Goal: Find specific page/section: Find specific page/section

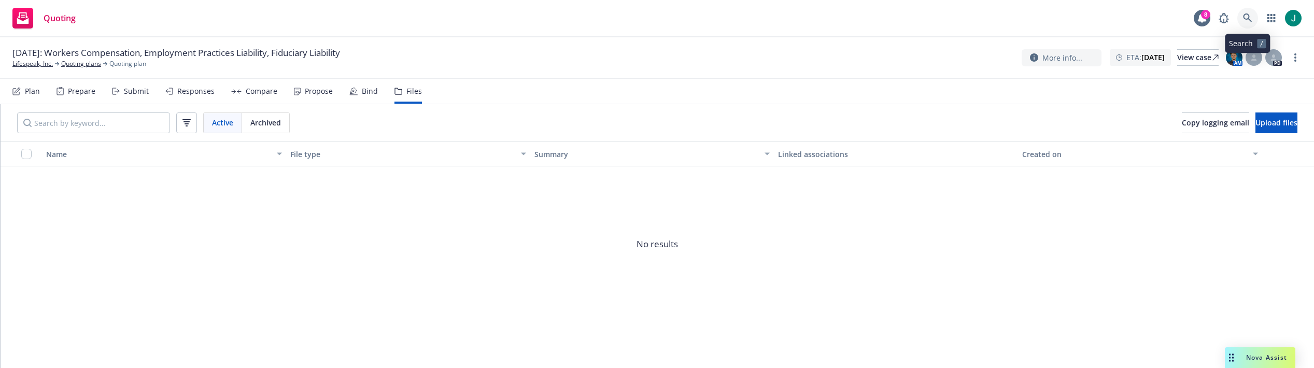
click at [1245, 16] on icon at bounding box center [1247, 17] width 9 height 9
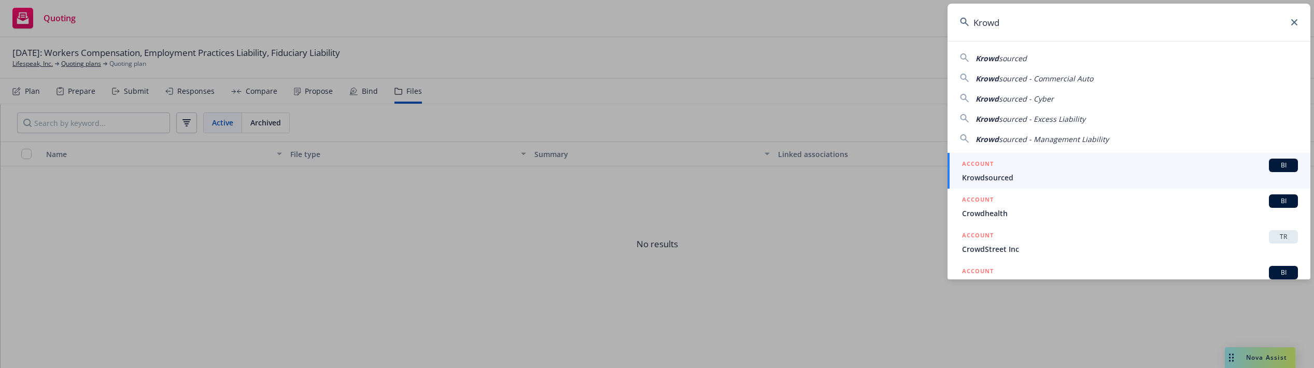
type input "Krowd"
click at [1003, 171] on div "ACCOUNT BI" at bounding box center [1130, 165] width 336 height 13
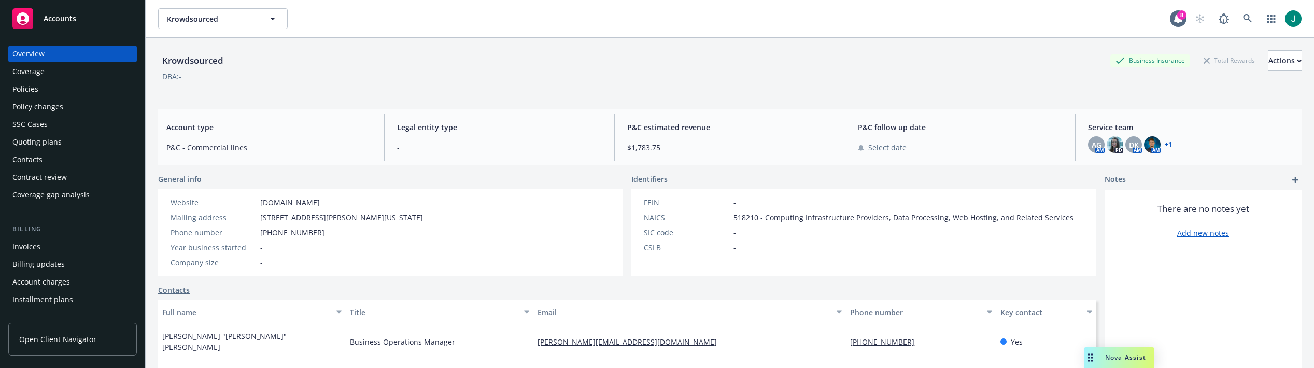
click at [31, 90] on div "Policies" at bounding box center [25, 89] width 26 height 17
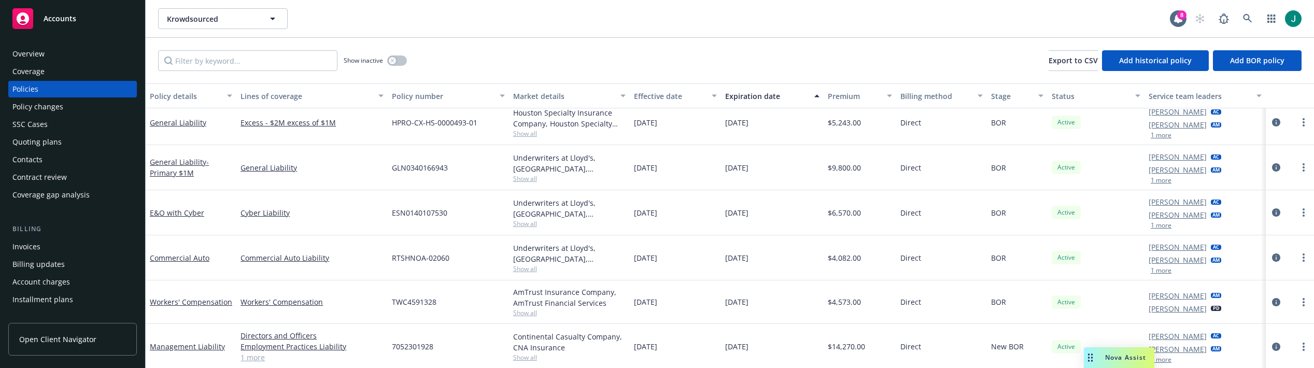
scroll to position [53, 0]
click at [35, 246] on div "Invoices" at bounding box center [26, 246] width 28 height 17
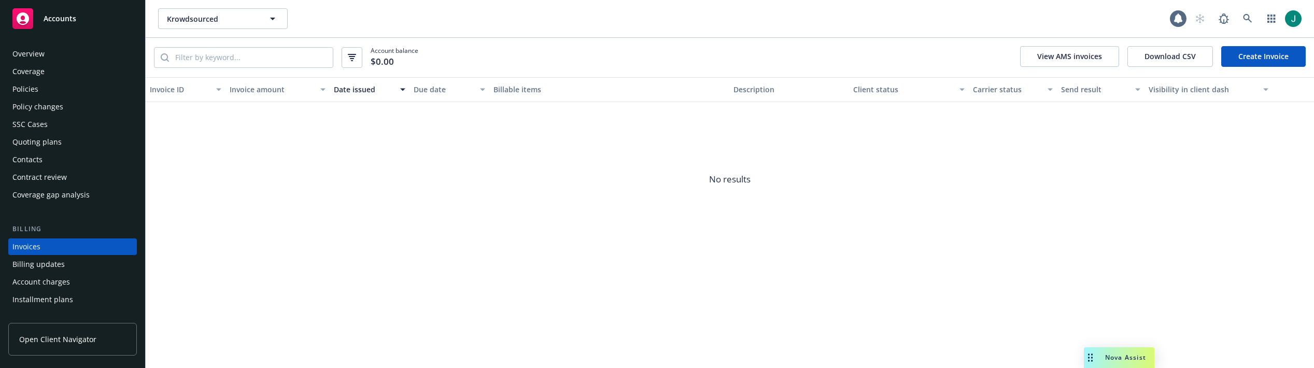
scroll to position [46, 0]
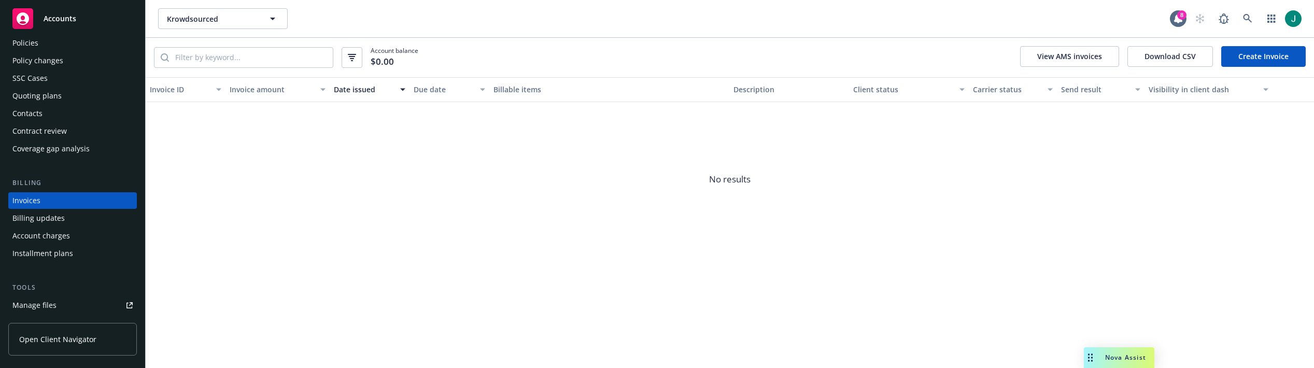
click at [27, 46] on div "Policies" at bounding box center [25, 43] width 26 height 17
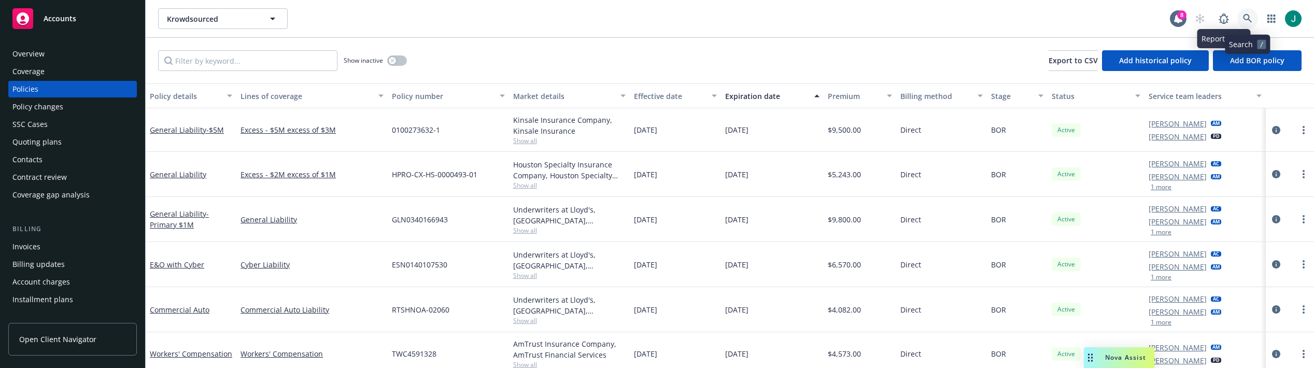
click at [1244, 13] on link at bounding box center [1248, 18] width 21 height 21
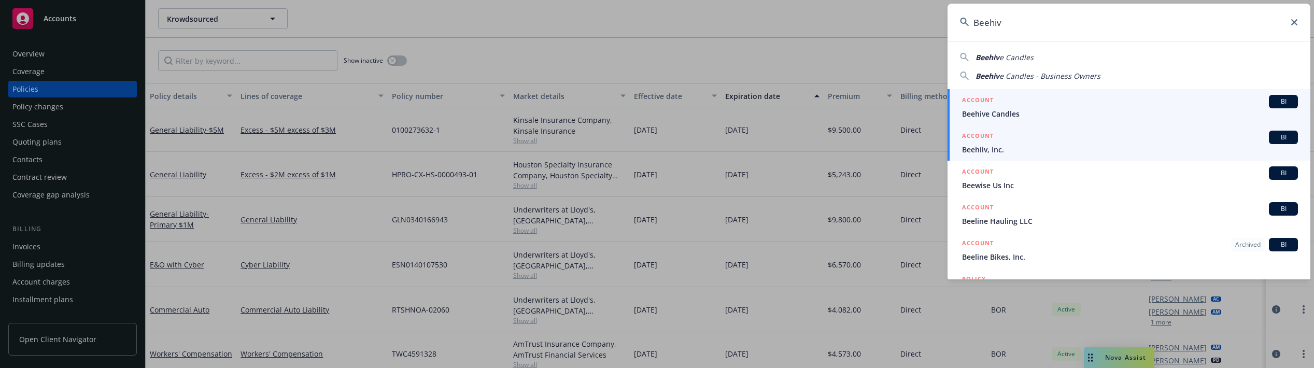
type input "Beehiv"
click at [1007, 143] on div "ACCOUNT BI" at bounding box center [1130, 137] width 336 height 13
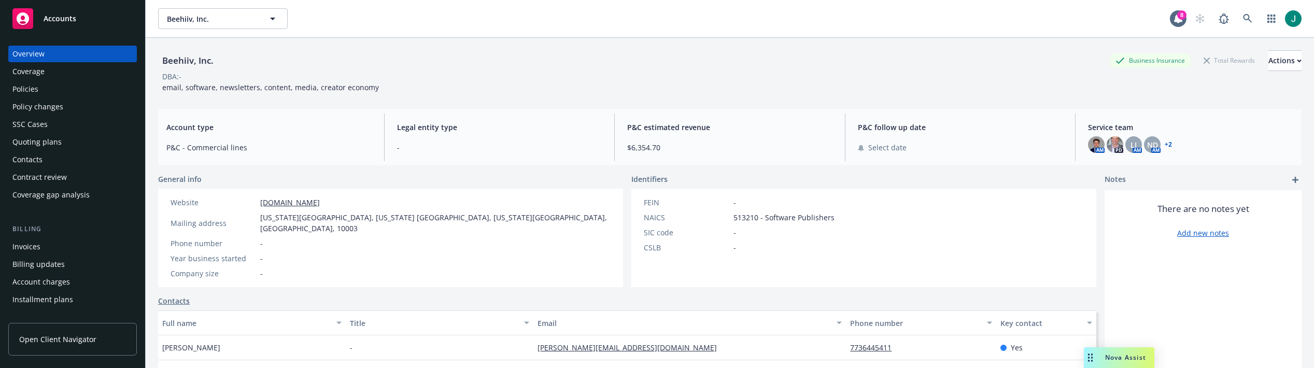
click at [27, 86] on div "Policies" at bounding box center [25, 89] width 26 height 17
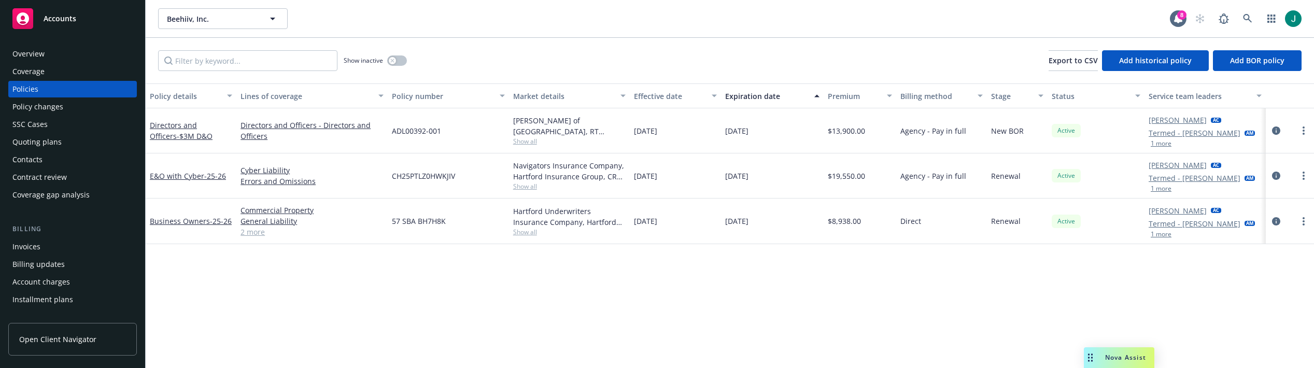
click at [46, 142] on div "Quoting plans" at bounding box center [36, 142] width 49 height 17
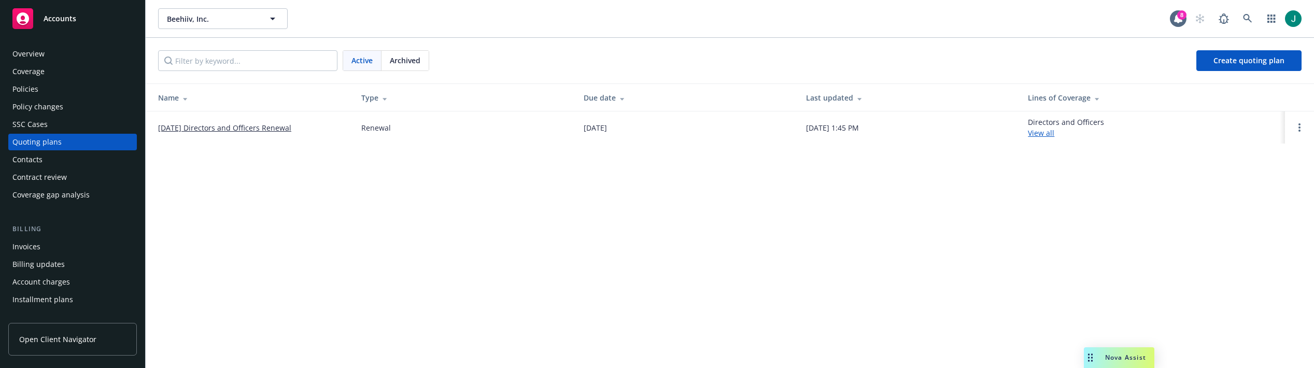
click at [276, 129] on link "[DATE] Directors and Officers Renewal" at bounding box center [224, 127] width 133 height 11
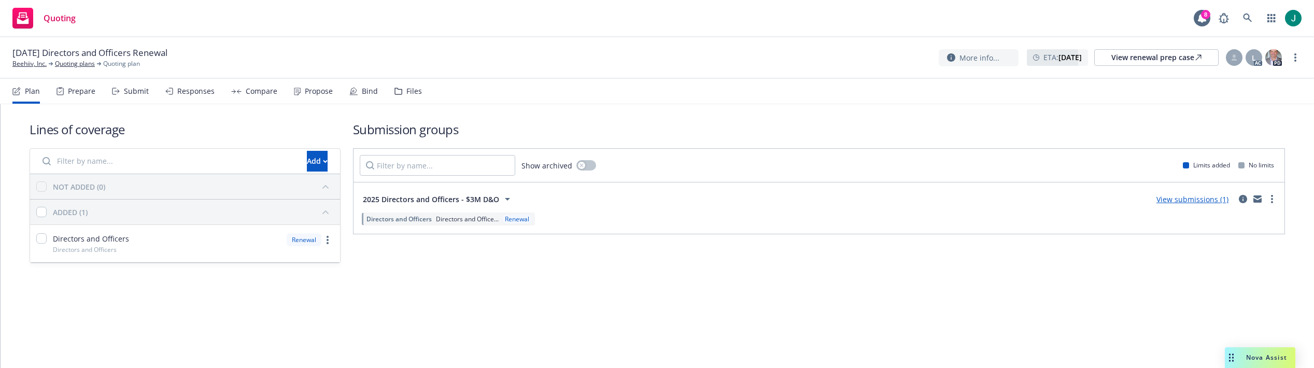
click at [402, 90] on div "Files" at bounding box center [408, 91] width 27 height 25
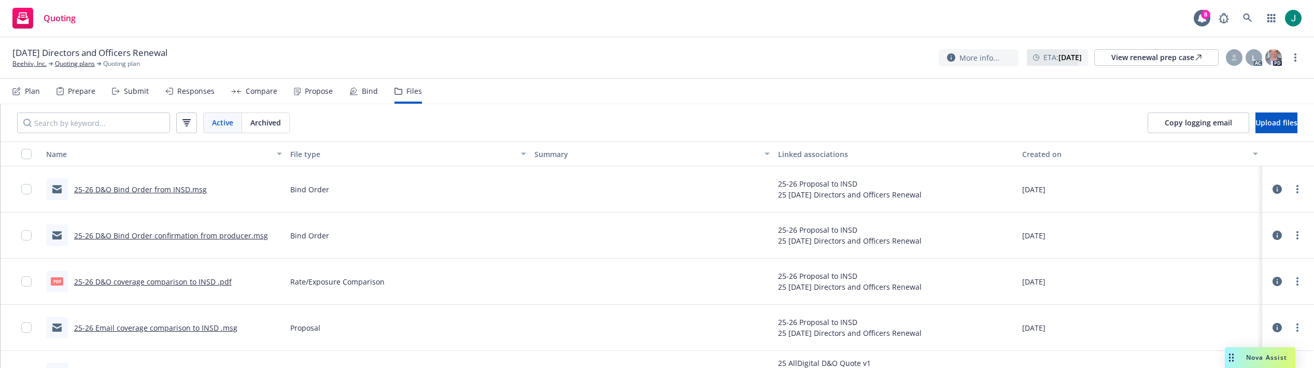
click at [1273, 188] on icon at bounding box center [1277, 189] width 9 height 9
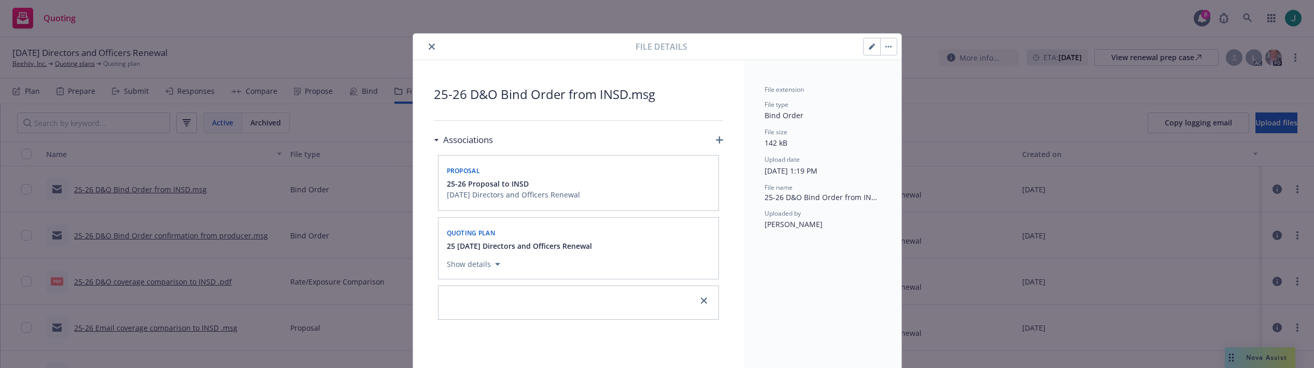
click at [429, 45] on icon "close" at bounding box center [432, 47] width 6 height 6
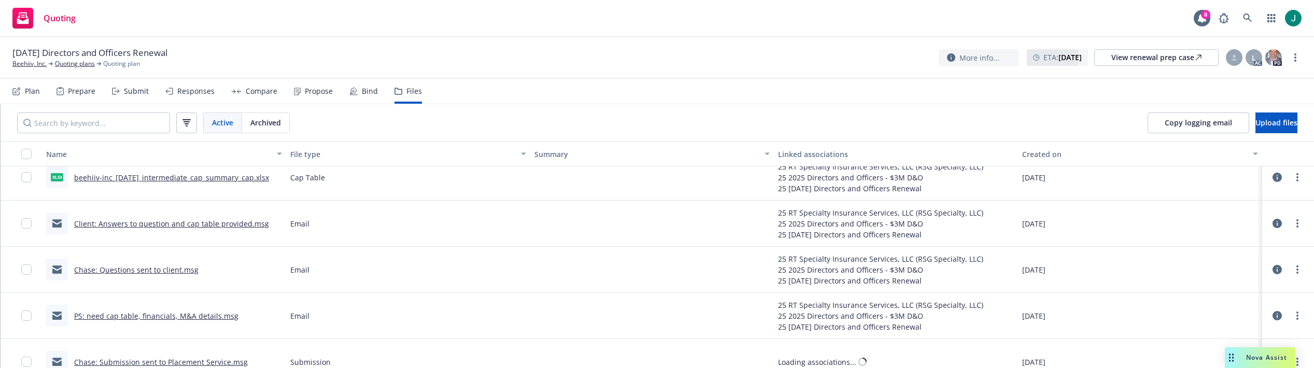
scroll to position [467, 0]
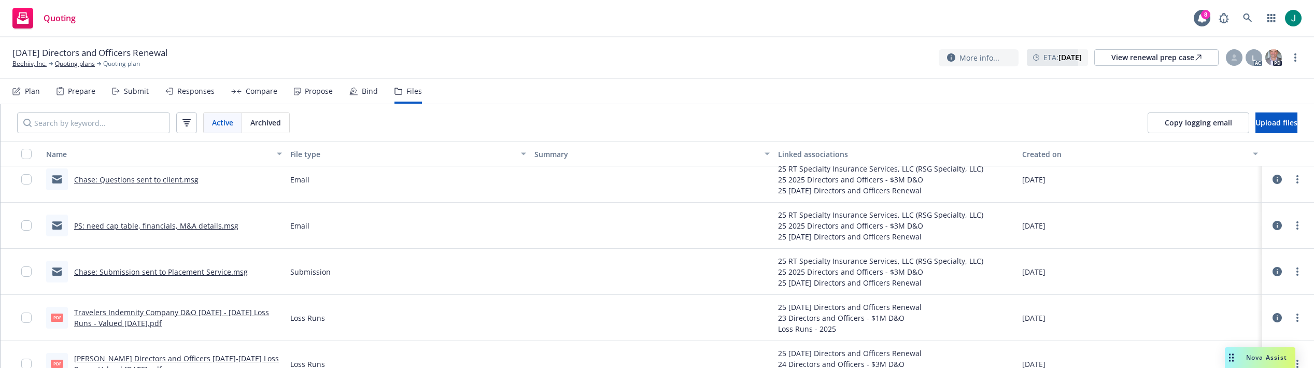
click at [181, 272] on link "Chase: Submission sent to Placement Service.msg" at bounding box center [161, 272] width 174 height 10
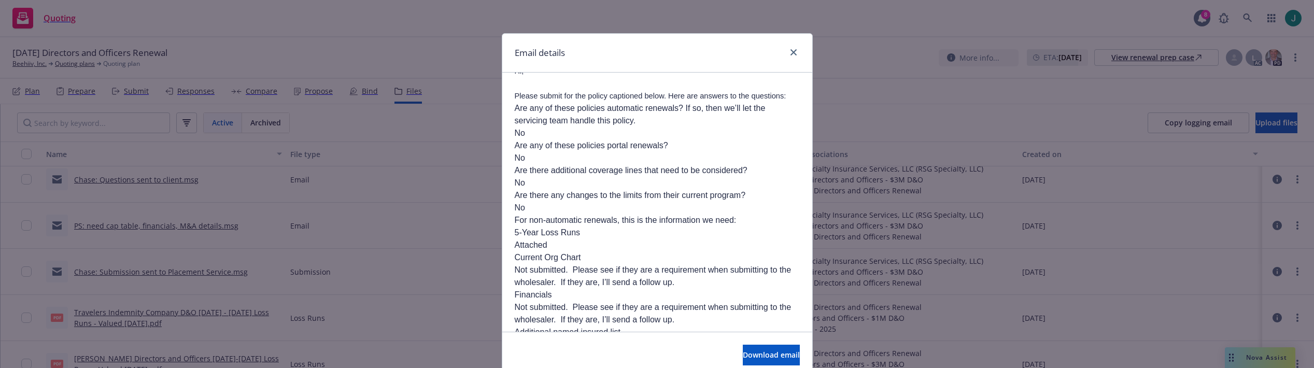
scroll to position [0, 0]
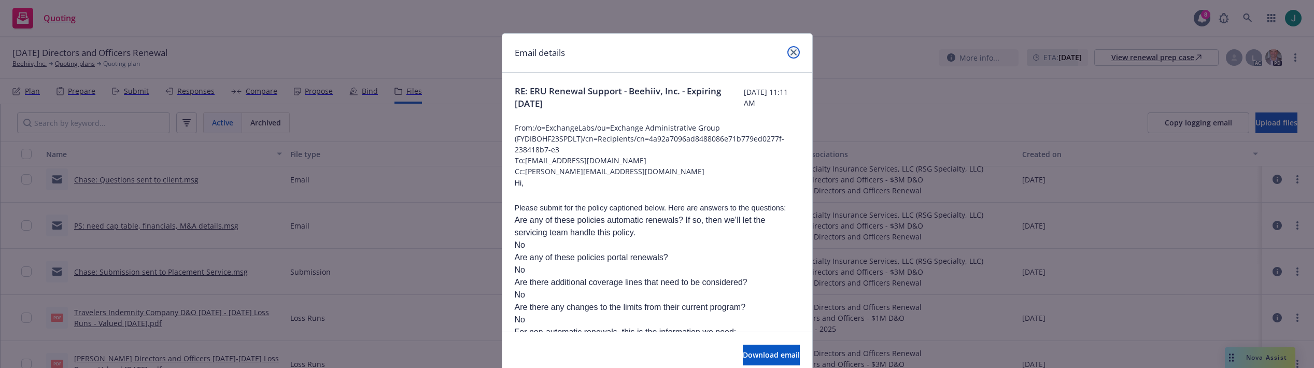
click at [793, 52] on link "close" at bounding box center [794, 52] width 12 height 12
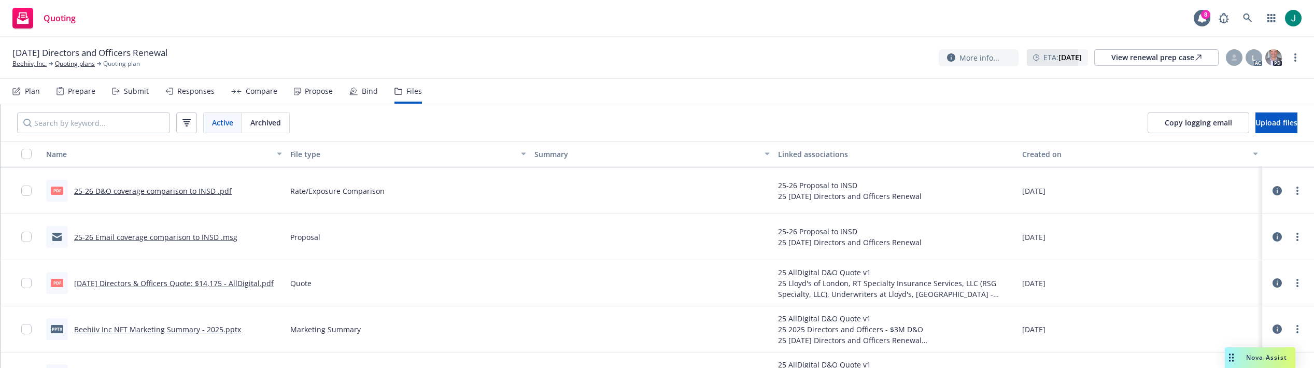
scroll to position [104, 0]
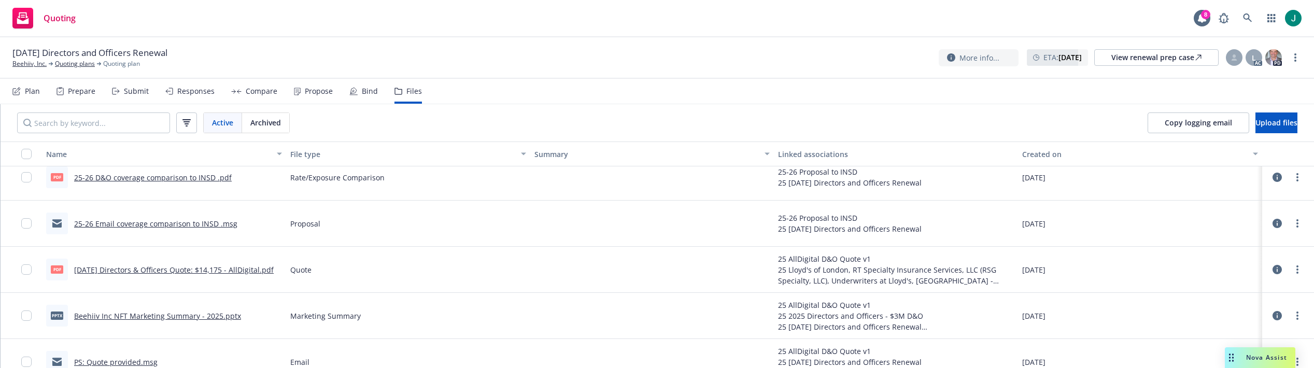
click at [1273, 268] on icon at bounding box center [1277, 269] width 9 height 9
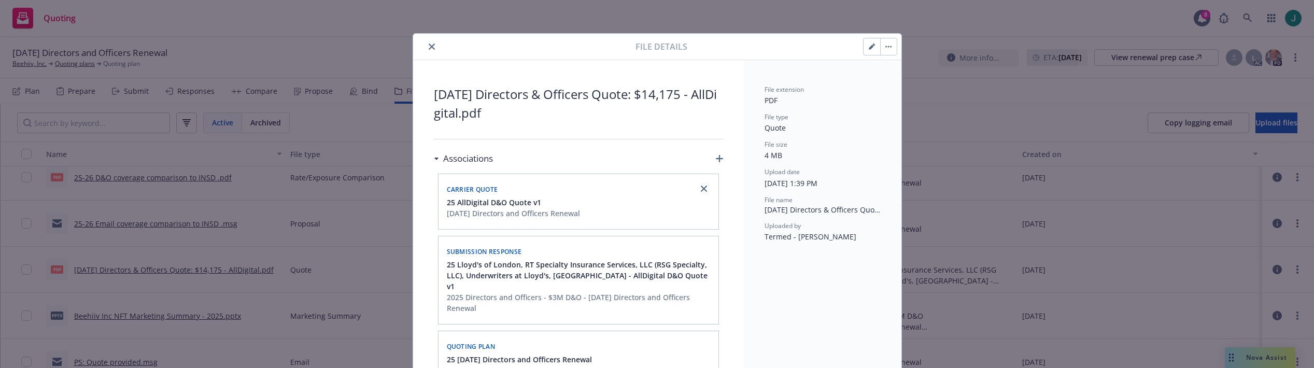
click at [430, 47] on icon "close" at bounding box center [432, 47] width 6 height 6
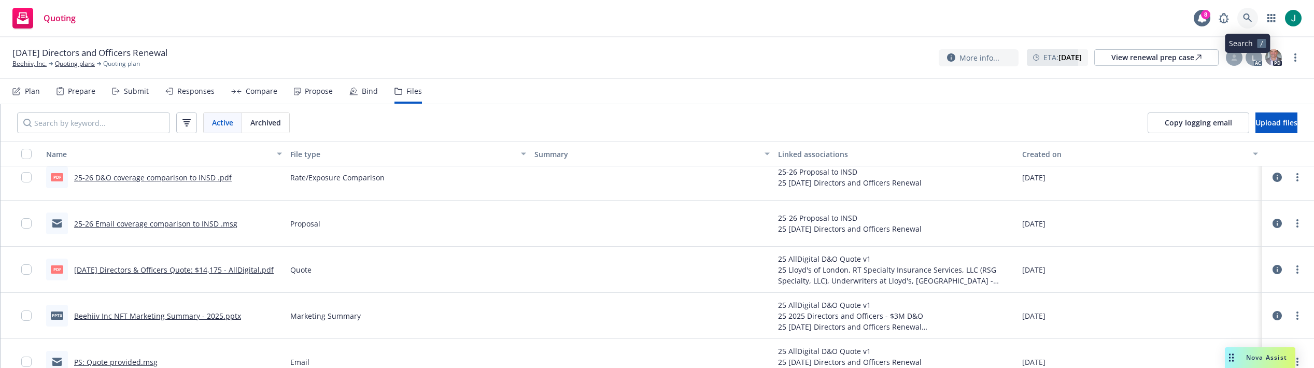
click at [1246, 18] on icon at bounding box center [1247, 17] width 9 height 9
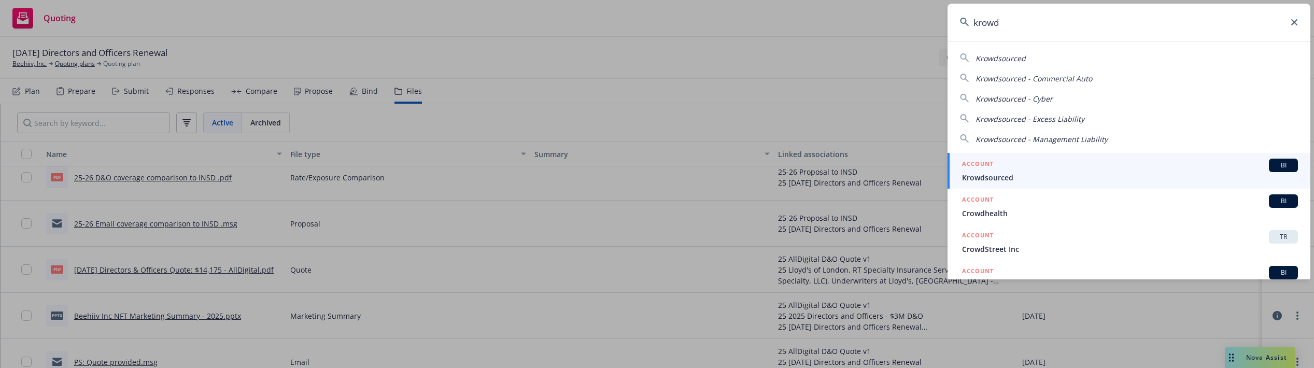
type input "krowd"
click at [1018, 176] on span "Krowdsourced" at bounding box center [1130, 177] width 336 height 11
